Goal: Information Seeking & Learning: Learn about a topic

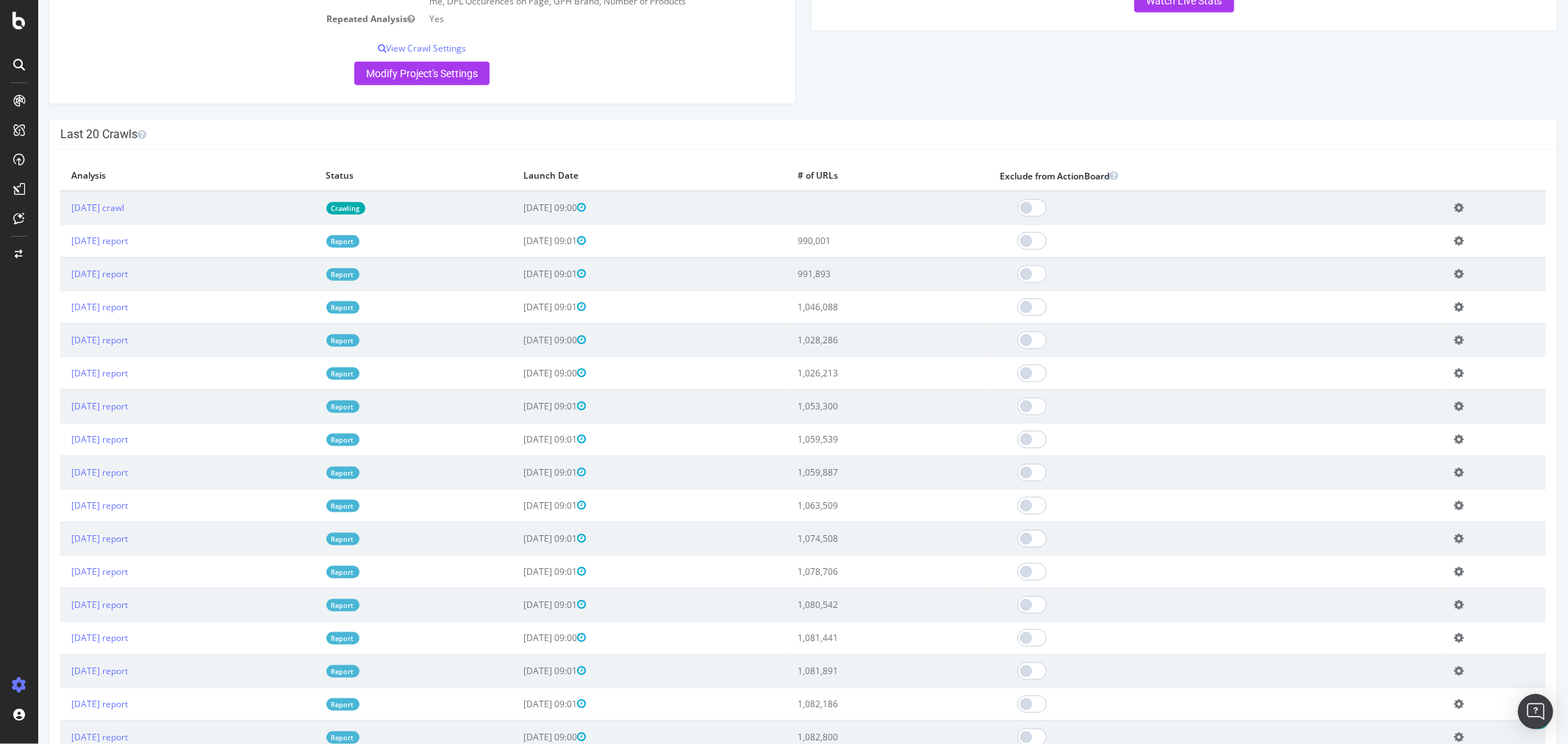
scroll to position [1471, 0]
click at [127, 247] on link "[DATE] report" at bounding box center [99, 240] width 57 height 13
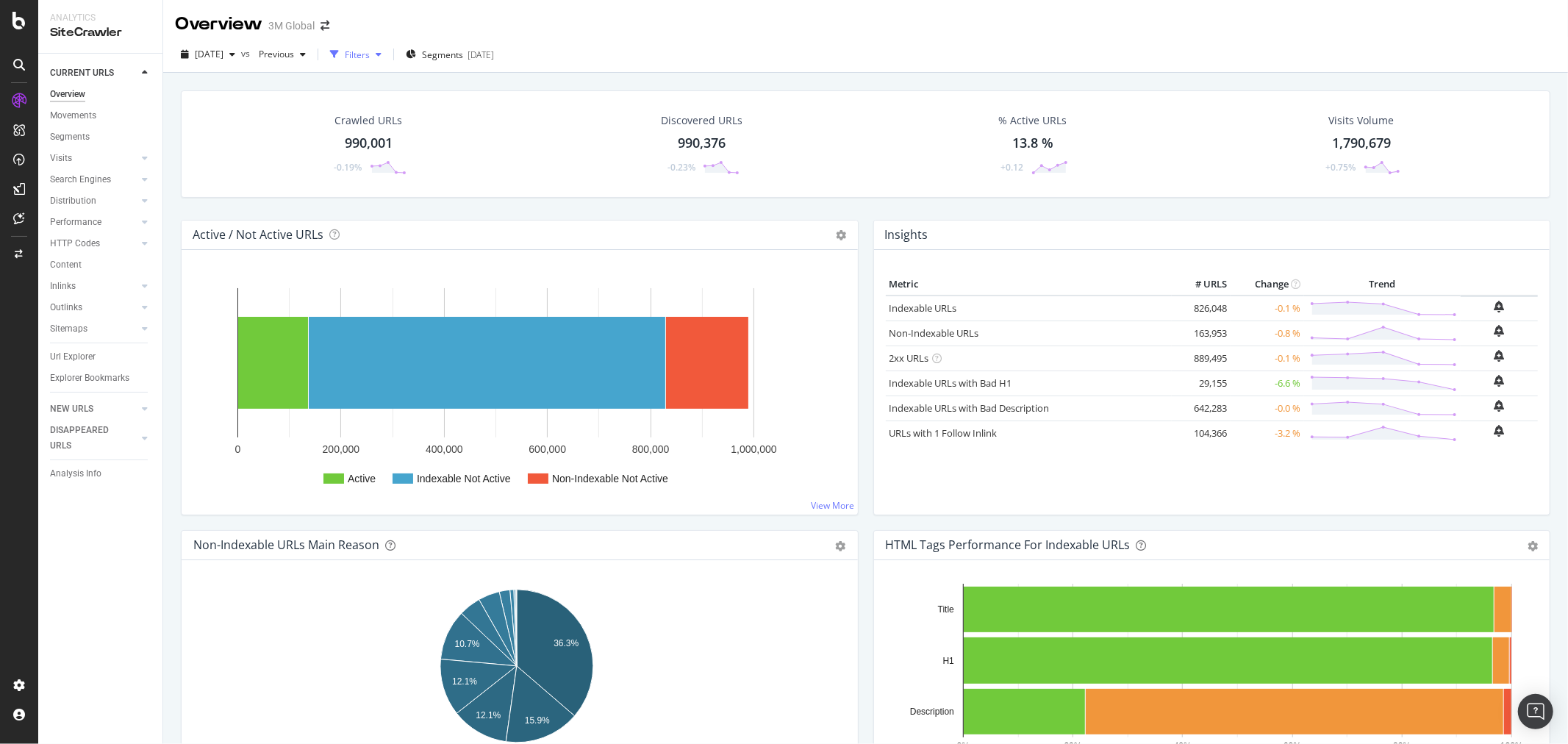
click at [388, 53] on div "button" at bounding box center [379, 55] width 18 height 9
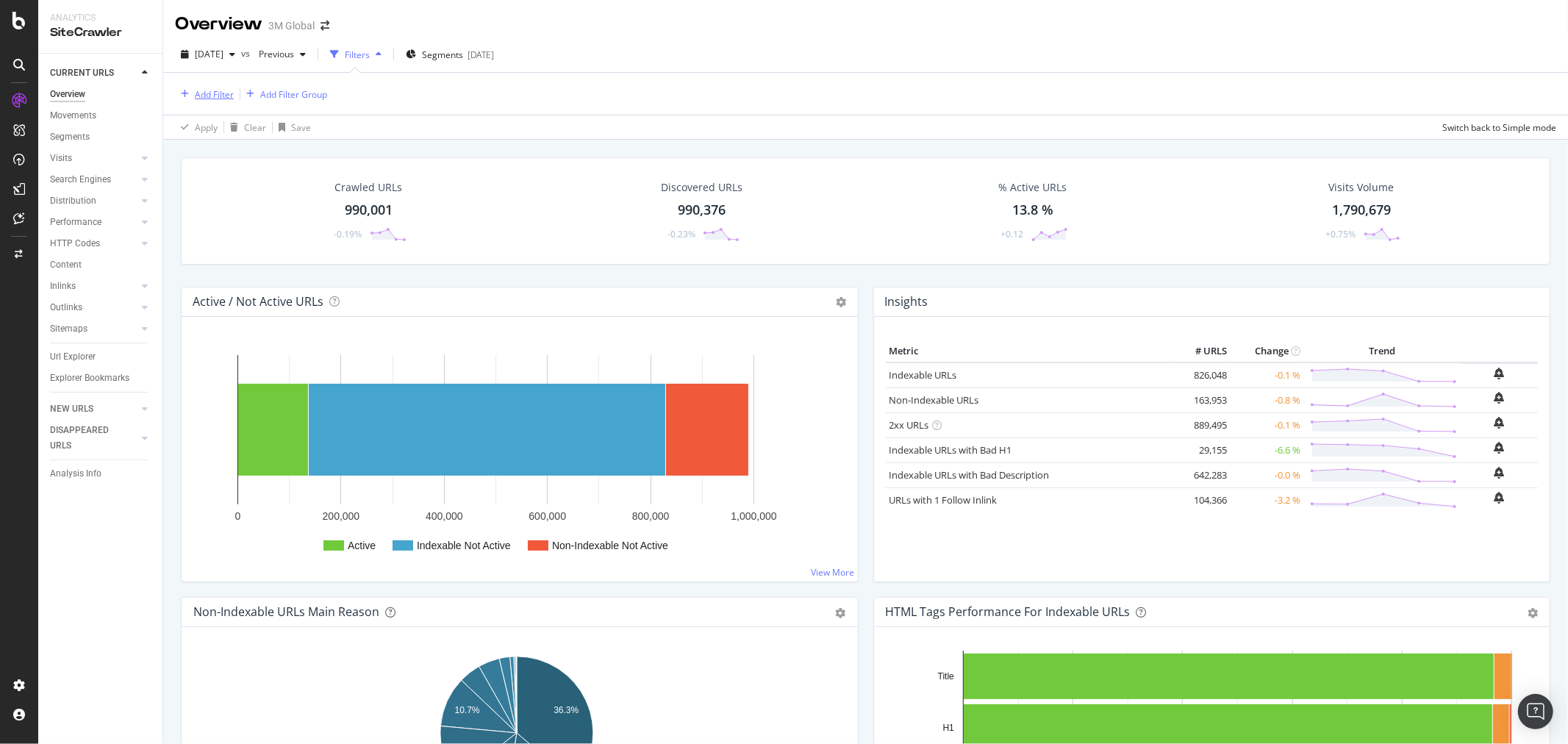
click at [210, 96] on div "Add Filter" at bounding box center [214, 94] width 39 height 13
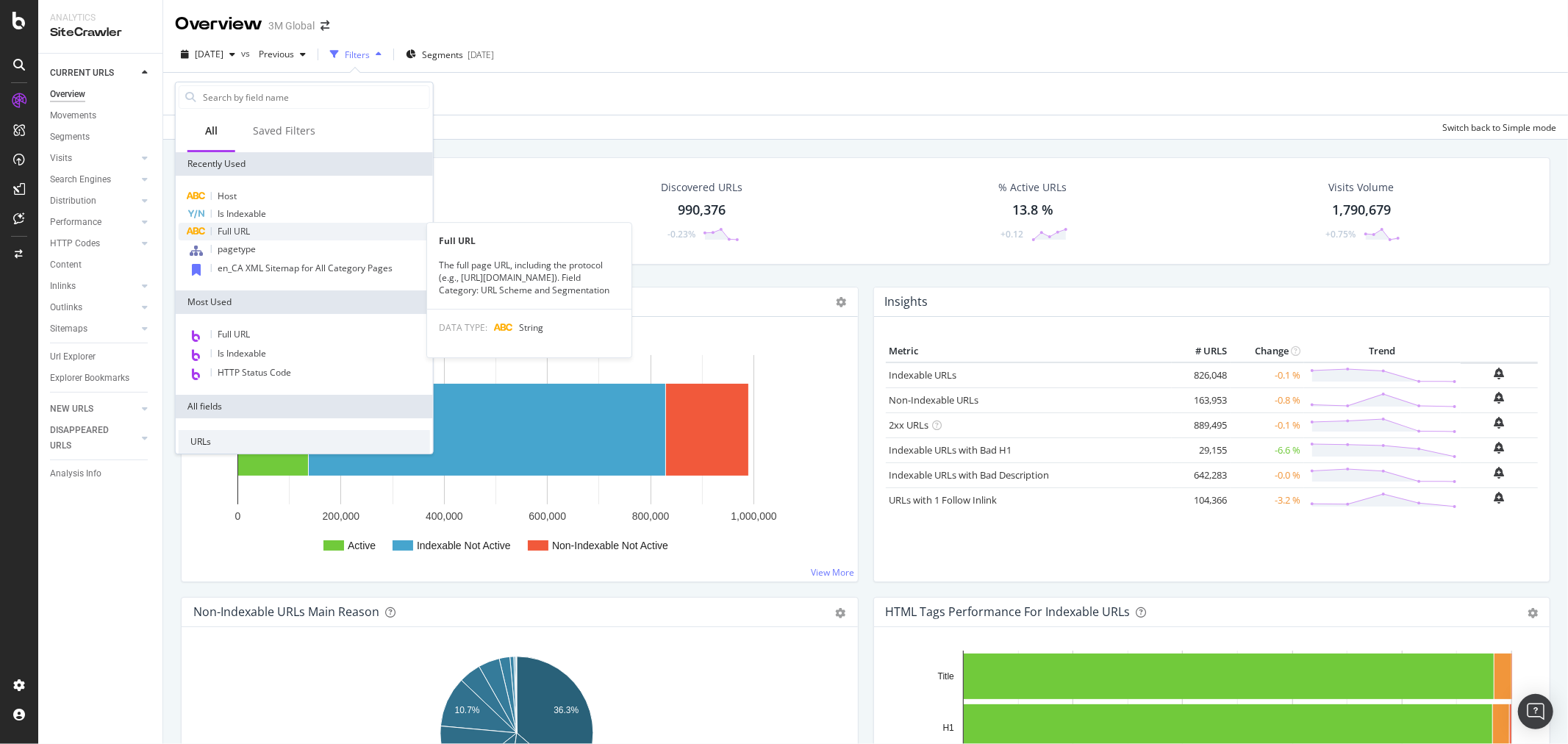
click at [252, 229] on div "Full URL" at bounding box center [305, 232] width 251 height 18
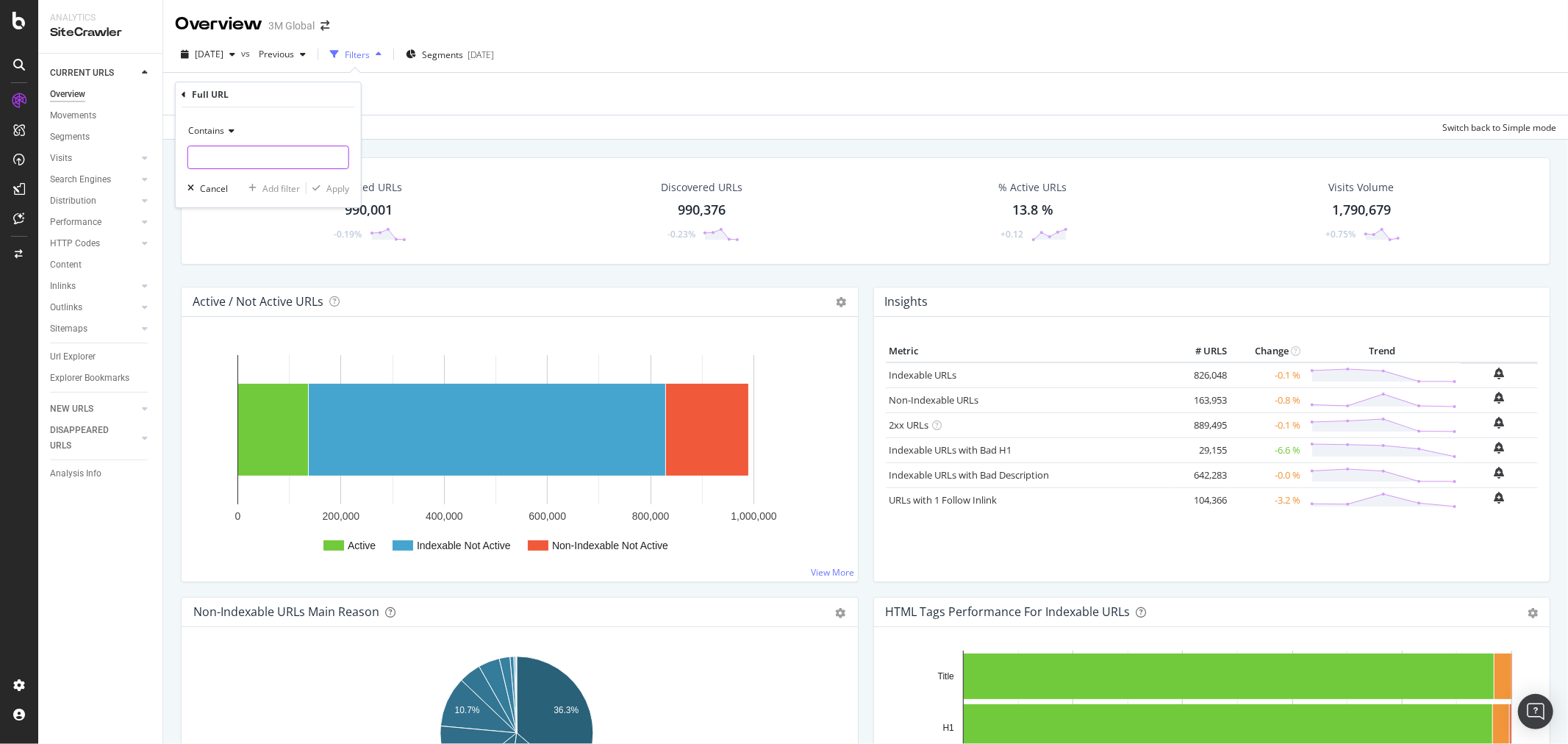
click at [242, 160] on input "text" at bounding box center [268, 157] width 160 height 23
paste input "[URL][DOMAIN_NAME]"
type input "[URL][DOMAIN_NAME]"
click at [340, 189] on div "Apply" at bounding box center [338, 189] width 22 height 13
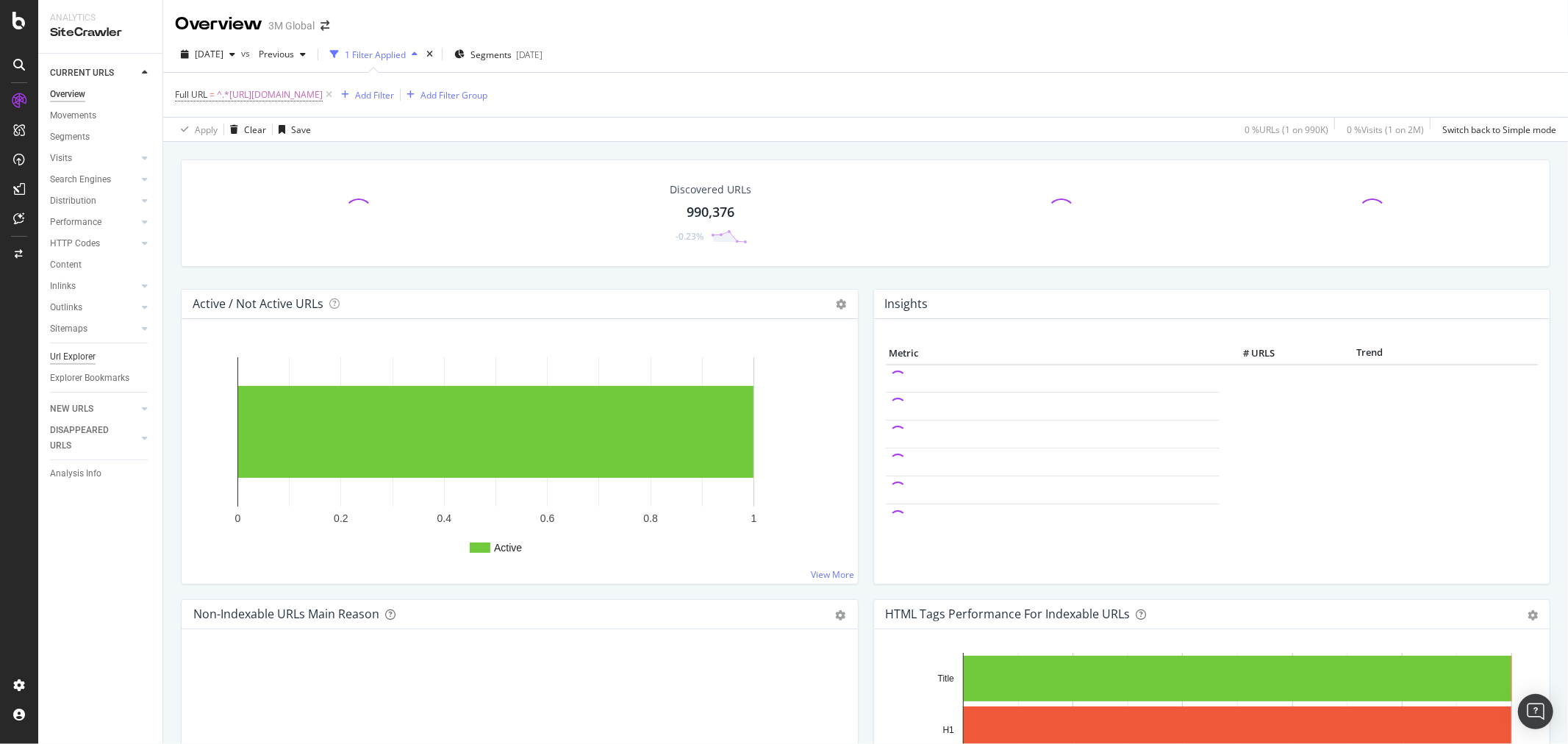
click at [84, 352] on div "Url Explorer" at bounding box center [73, 357] width 46 height 16
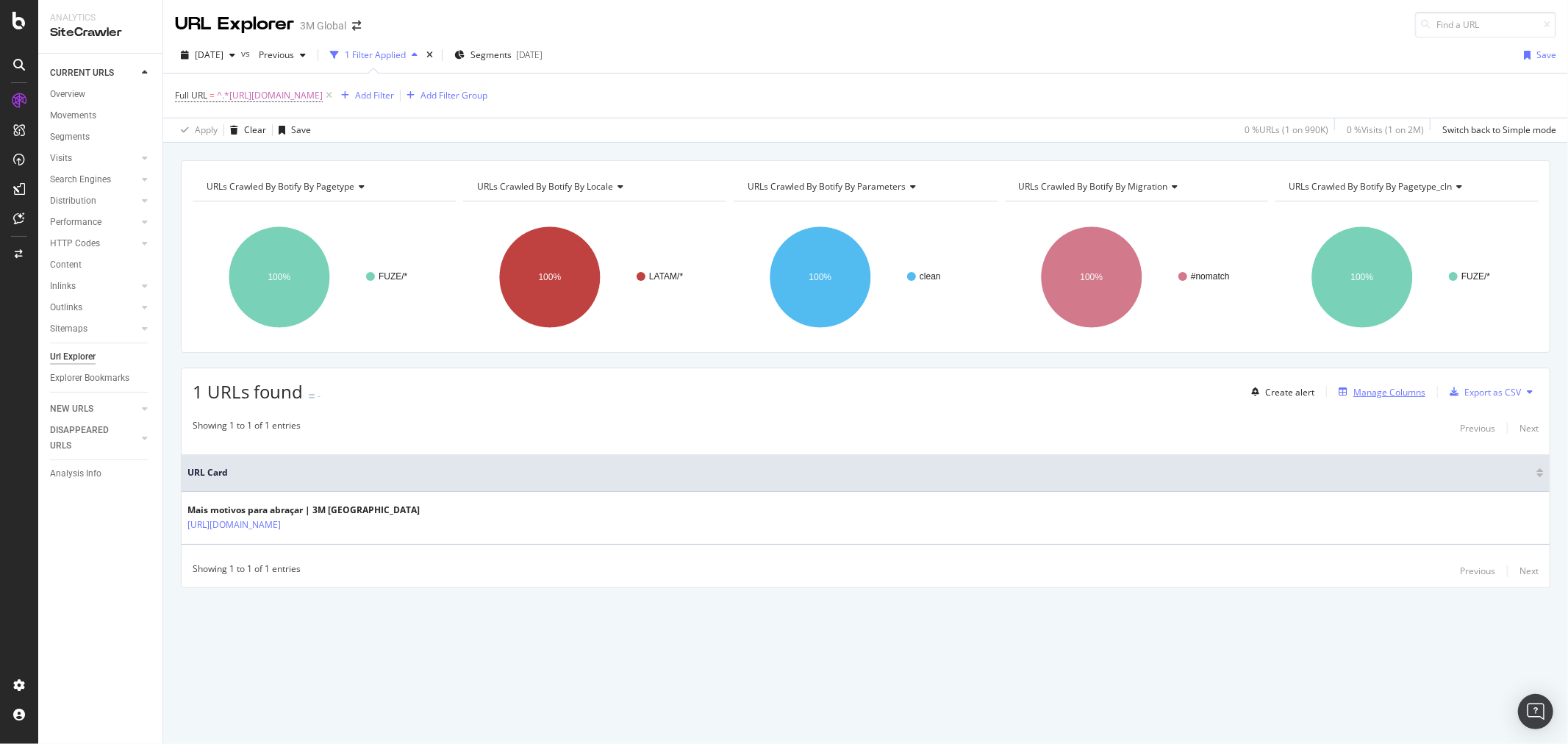
click at [1377, 392] on div "Manage Columns" at bounding box center [1390, 392] width 72 height 13
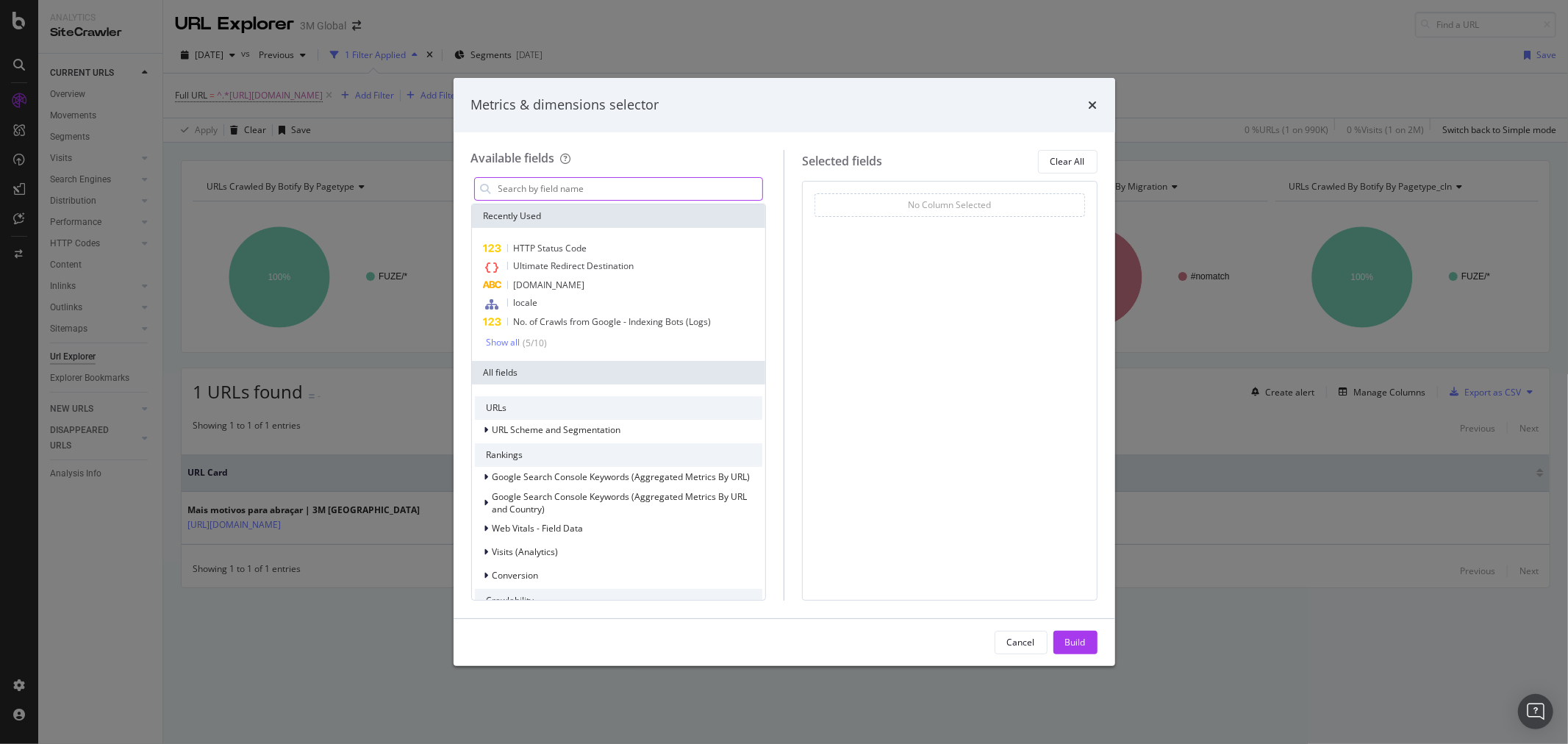
click at [635, 191] on input "modal" at bounding box center [630, 189] width 266 height 22
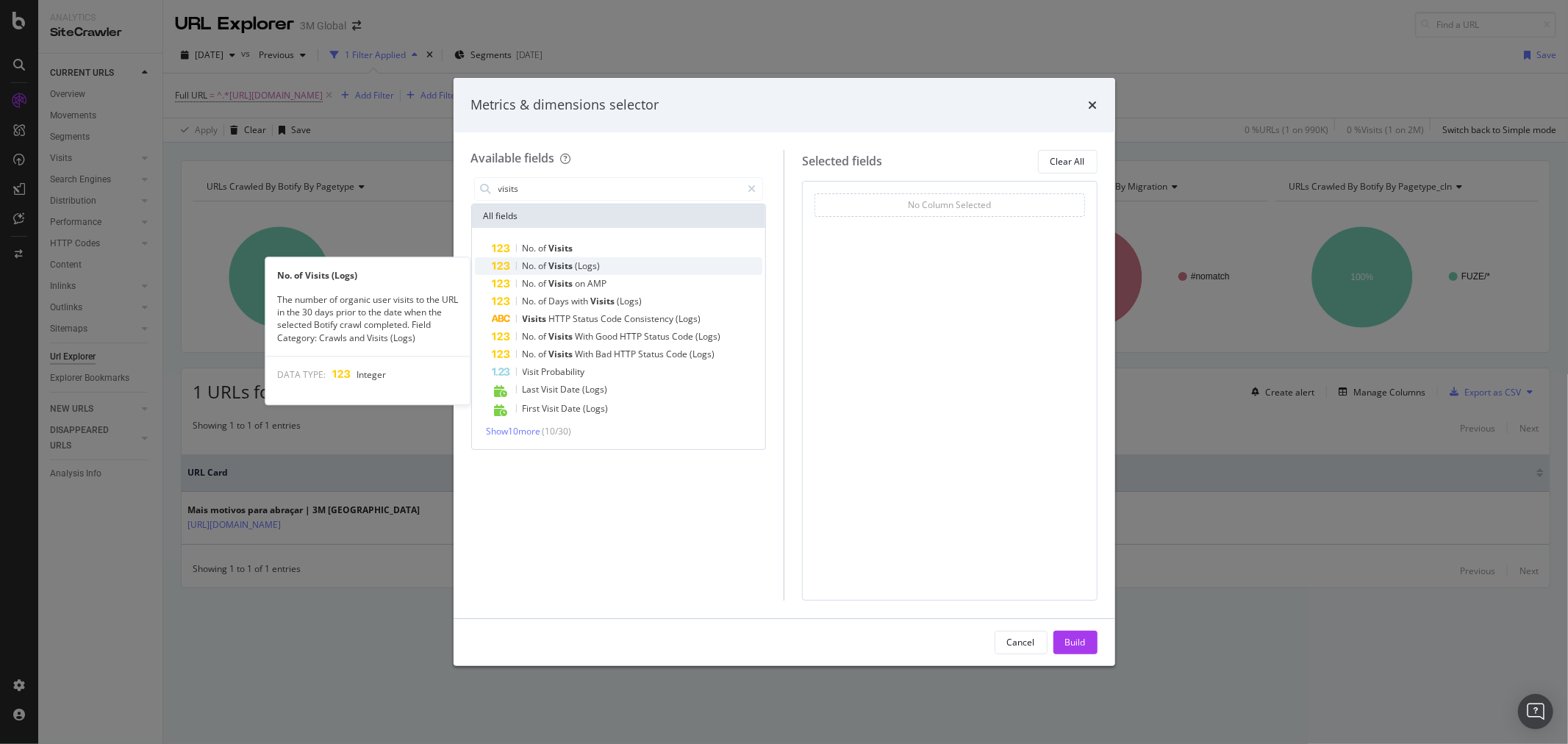
type input "visits"
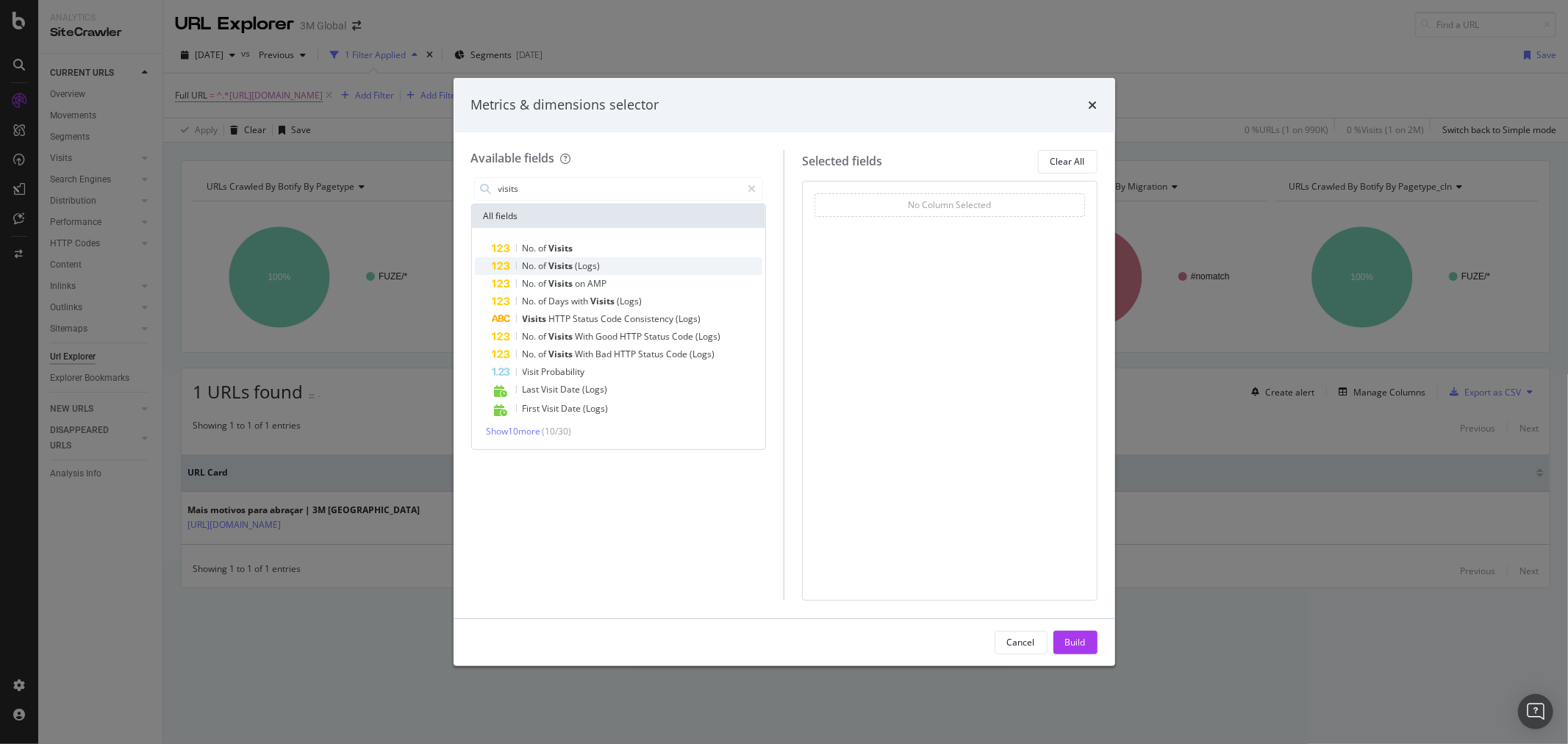
click at [604, 261] on div "No. of Visits (Logs)" at bounding box center [628, 266] width 271 height 18
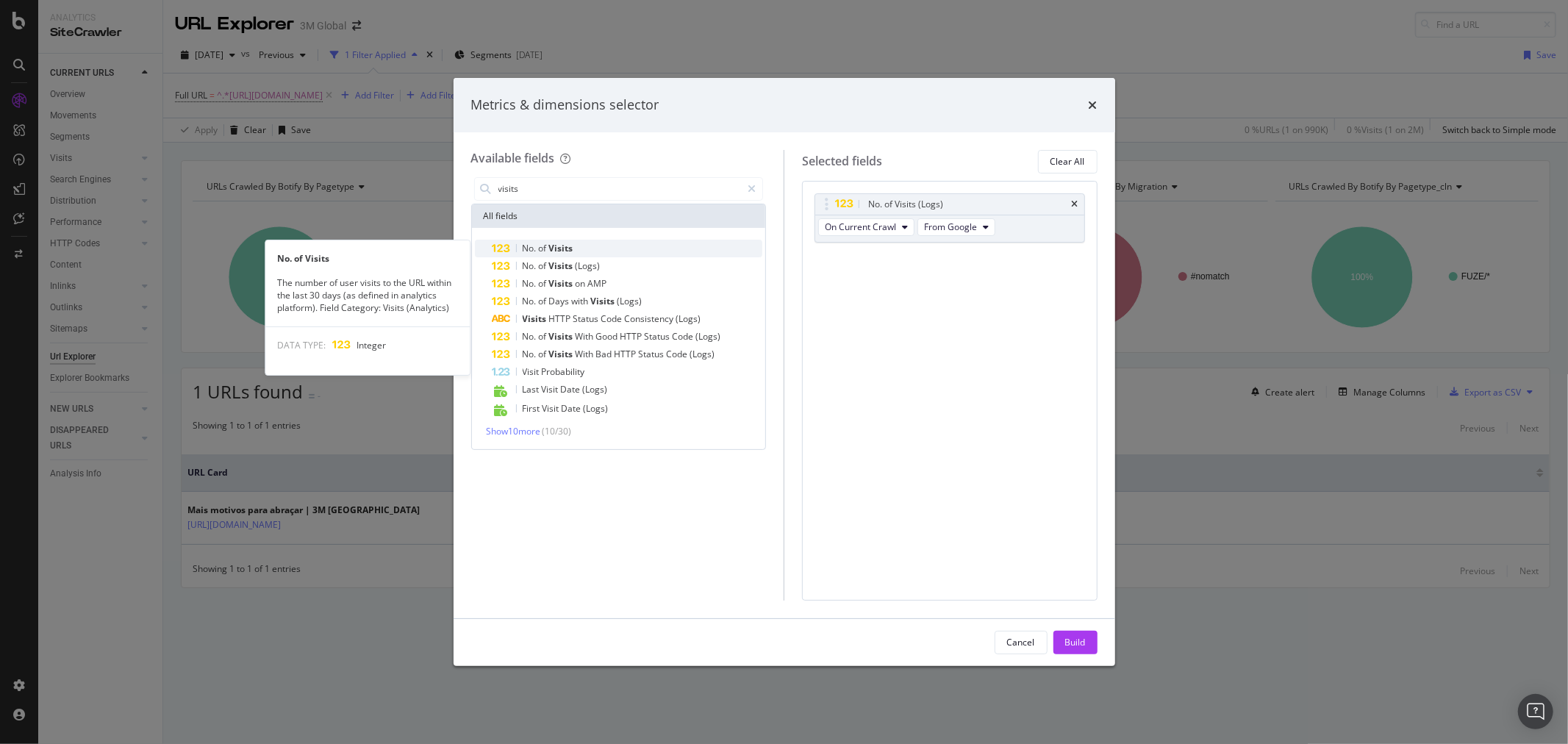
click at [604, 241] on div "No. of Visits" at bounding box center [628, 248] width 271 height 18
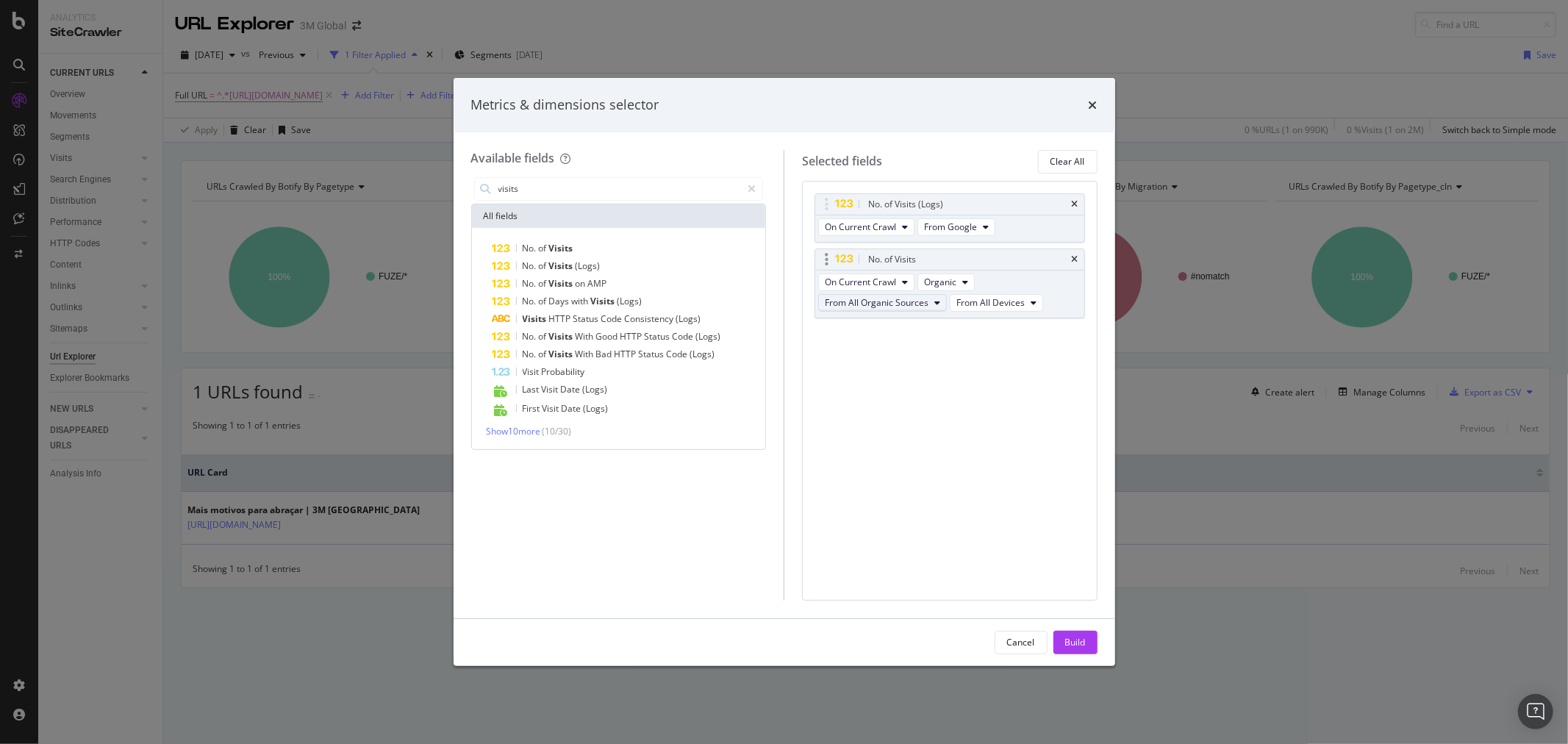
click at [936, 303] on icon "modal" at bounding box center [938, 303] width 6 height 9
click at [930, 326] on span "From All Organic Sources" at bounding box center [887, 329] width 112 height 13
click at [936, 302] on icon "modal" at bounding box center [938, 303] width 6 height 9
click at [893, 350] on span "From Google" at bounding box center [887, 357] width 112 height 13
click at [1079, 636] on div "Build" at bounding box center [1076, 642] width 21 height 13
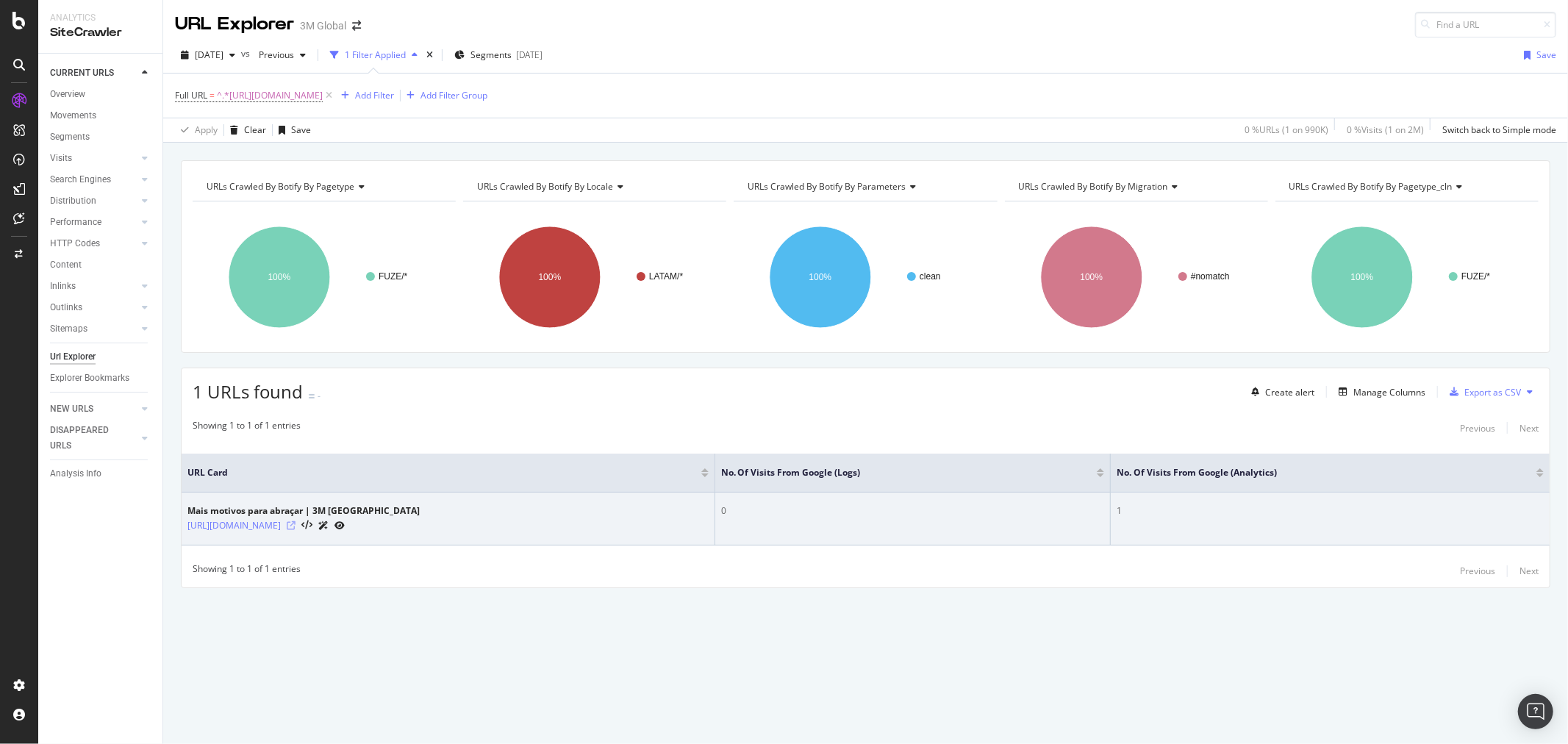
click at [296, 524] on icon at bounding box center [291, 525] width 9 height 9
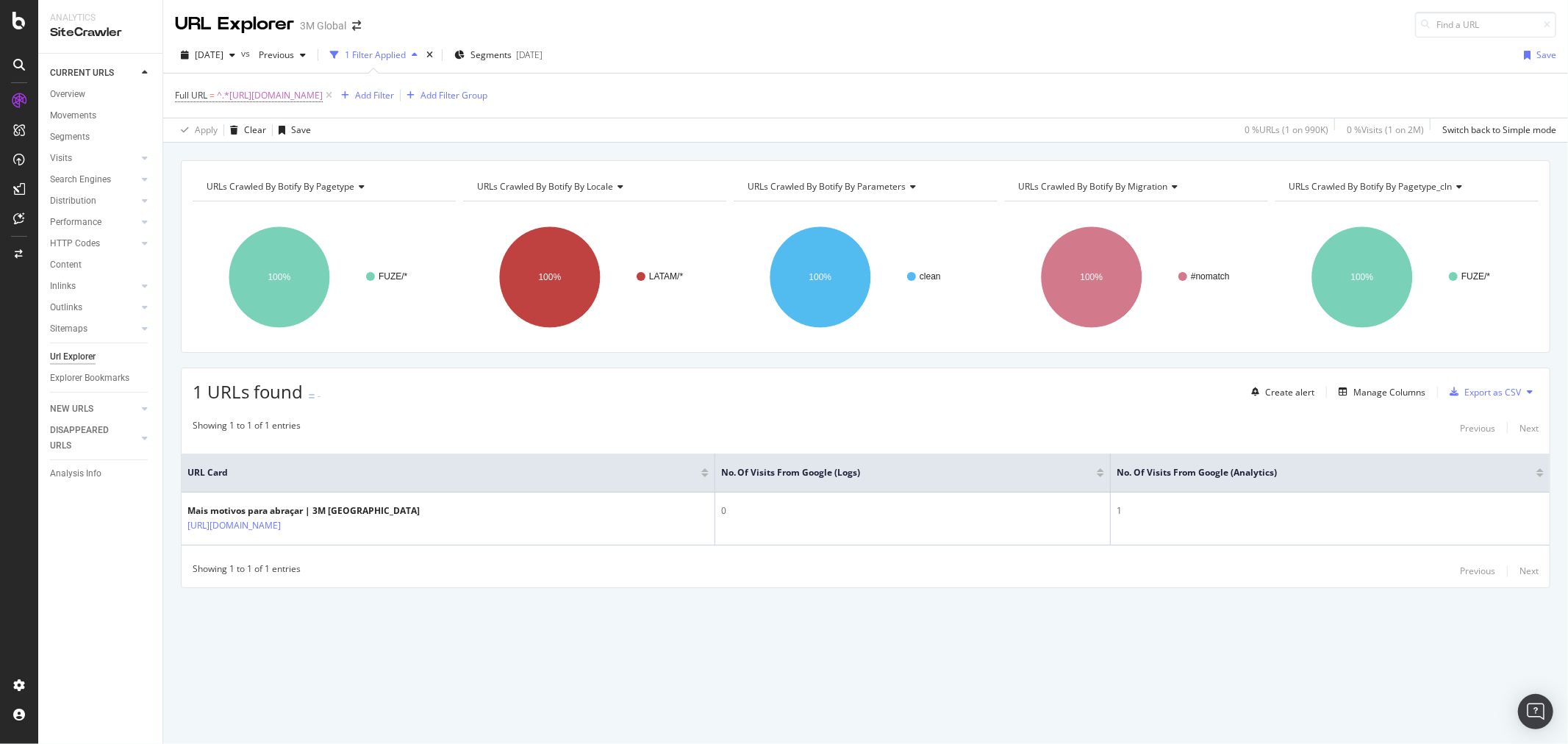
click at [104, 546] on div "CURRENT URLS Overview Movements Segments Visits Analysis Orphan URLs Search Eng…" at bounding box center [100, 399] width 124 height 690
click at [73, 97] on div "Overview" at bounding box center [67, 94] width 35 height 16
